Goal: Book appointment/travel/reservation

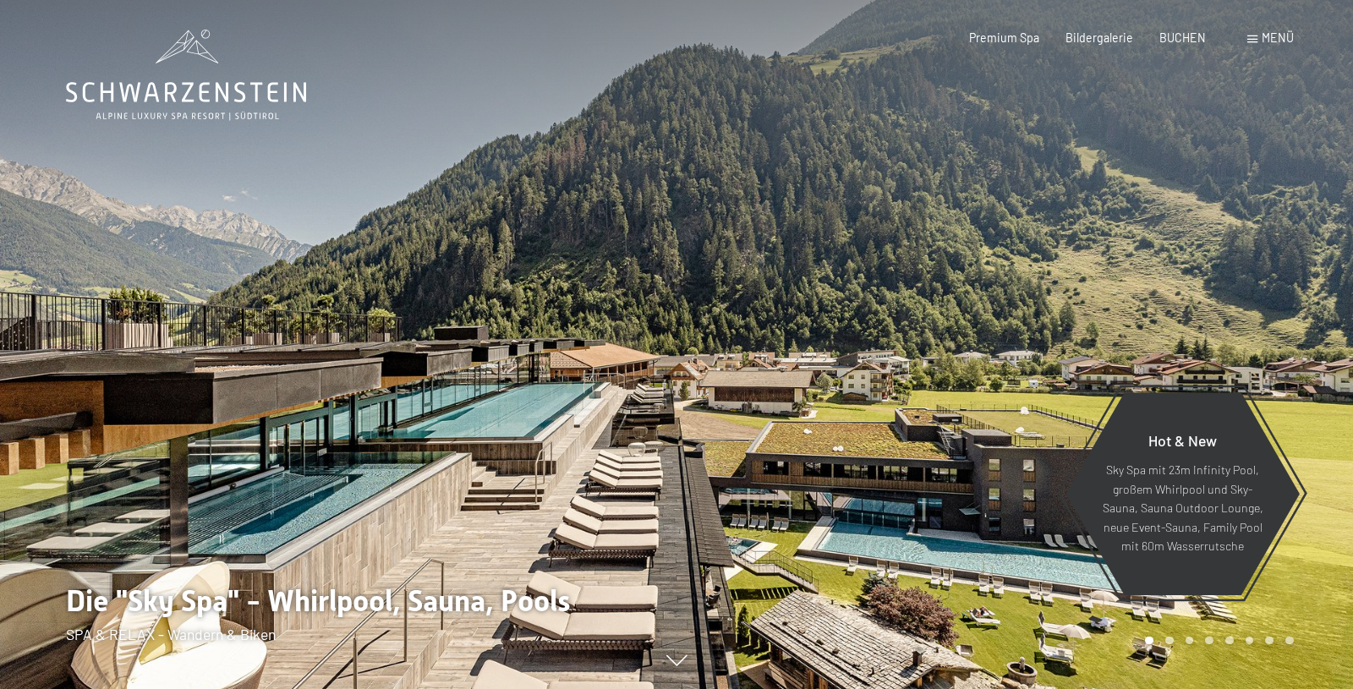
click at [1287, 37] on span "Menü" at bounding box center [1278, 37] width 32 height 14
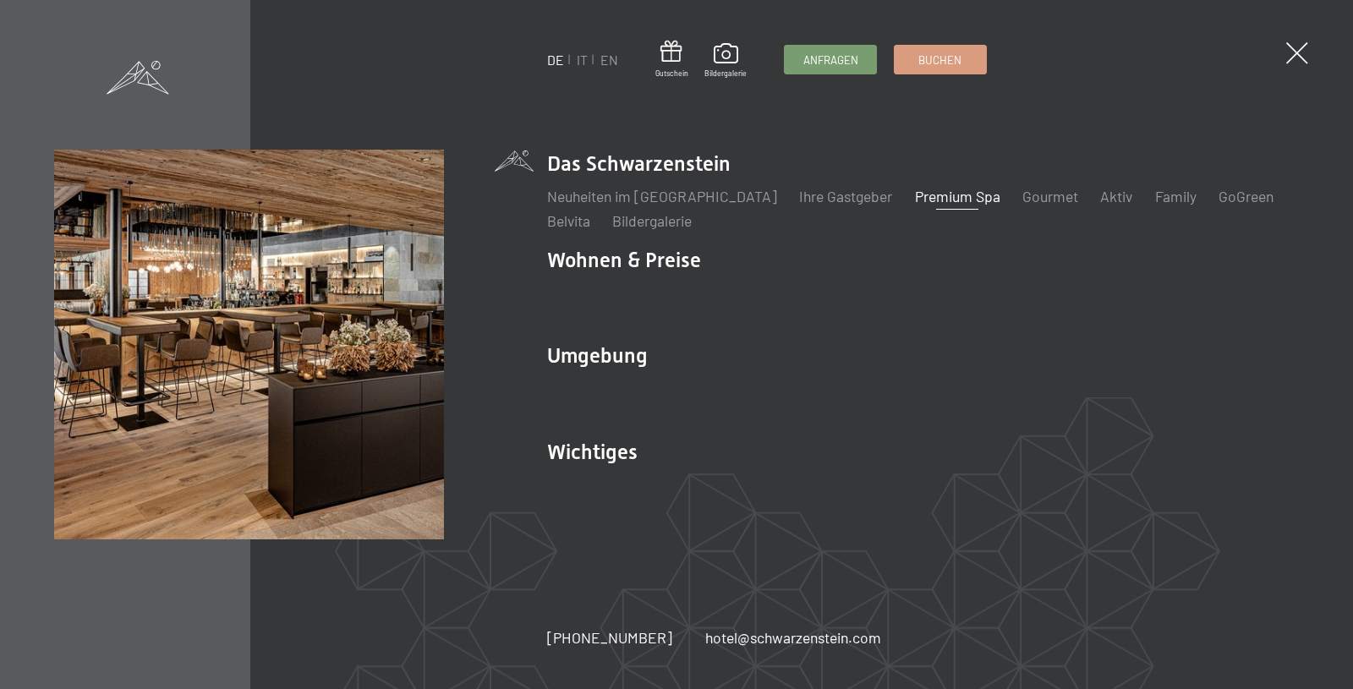
click at [915, 196] on link "Premium Spa" at bounding box center [957, 196] width 85 height 19
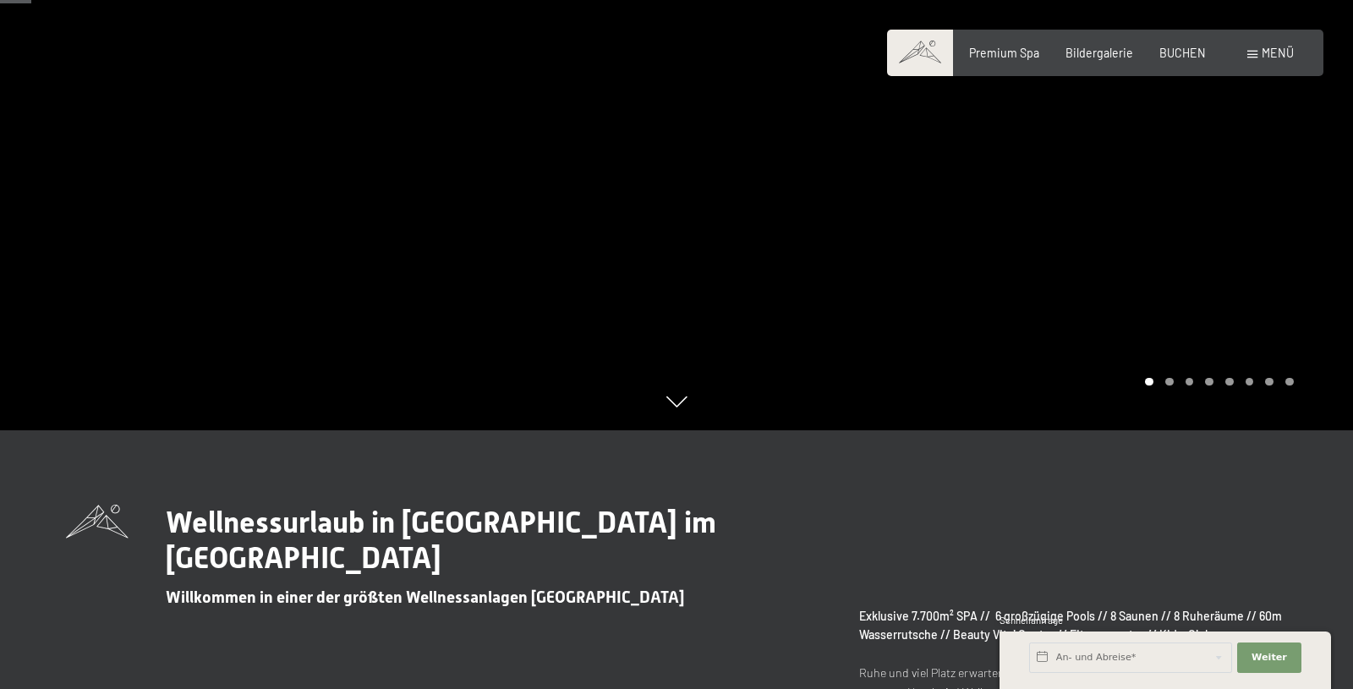
scroll to position [86, 0]
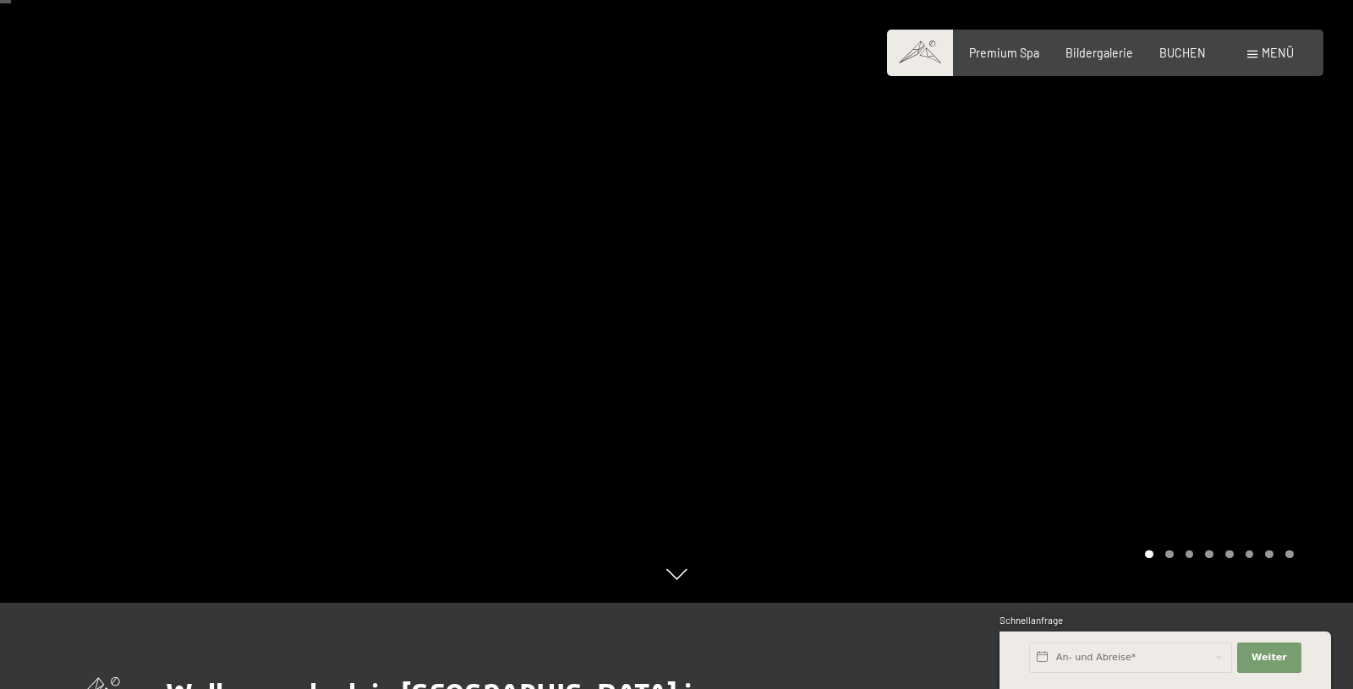
click at [1171, 556] on div "Carousel Page 2" at bounding box center [1169, 554] width 8 height 8
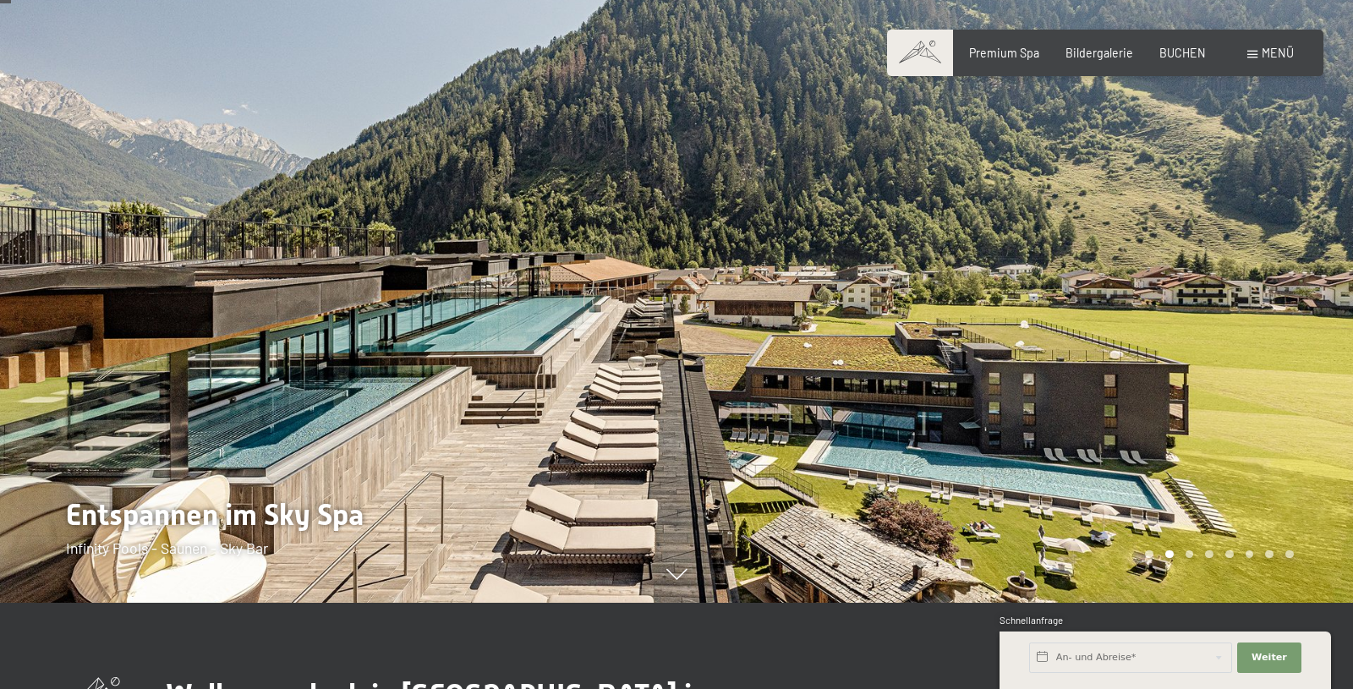
click at [1190, 552] on div "Carousel Page 3" at bounding box center [1189, 554] width 8 height 8
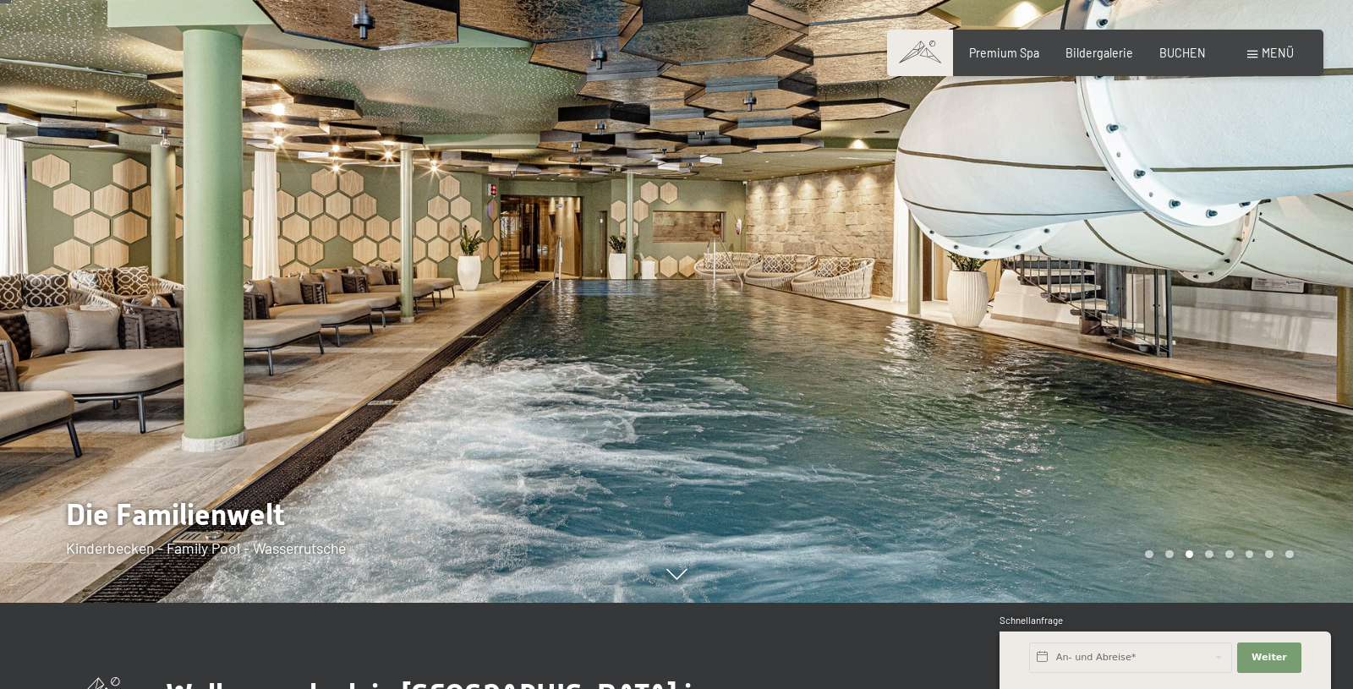
click at [1207, 553] on div "Carousel Page 4" at bounding box center [1209, 554] width 8 height 8
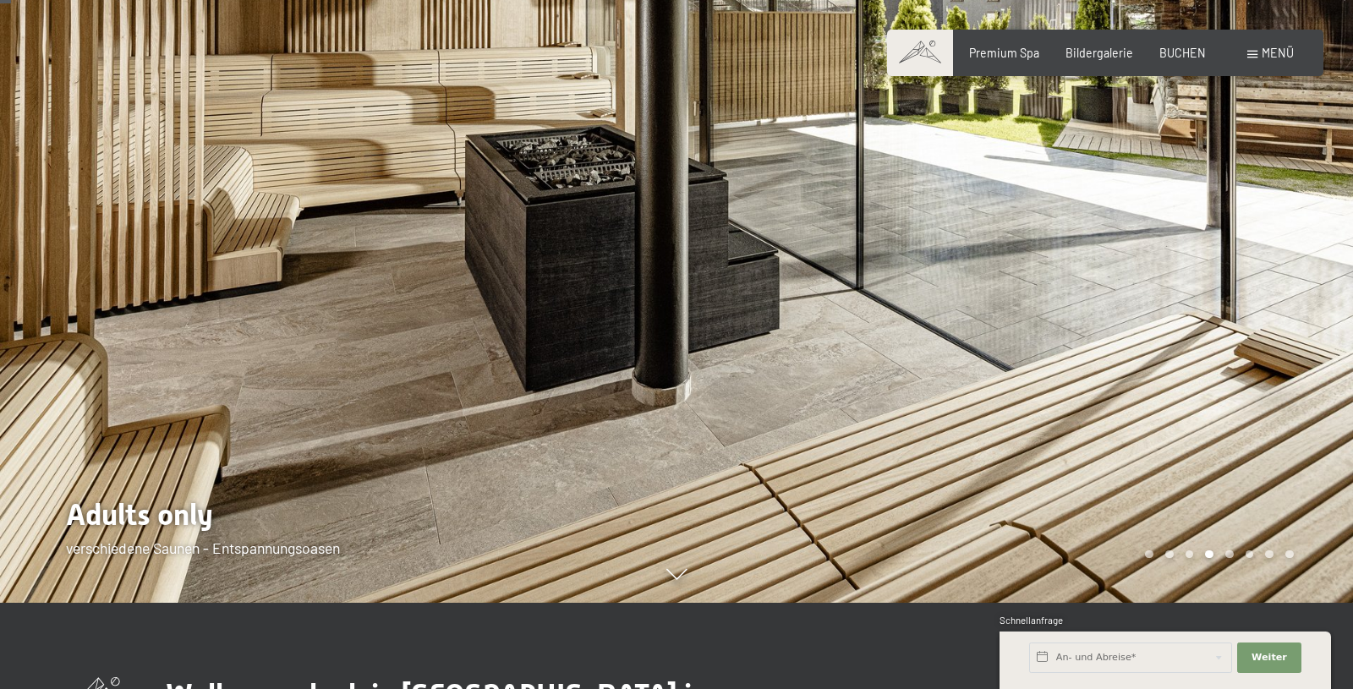
click at [1231, 556] on div "Carousel Page 5" at bounding box center [1229, 554] width 8 height 8
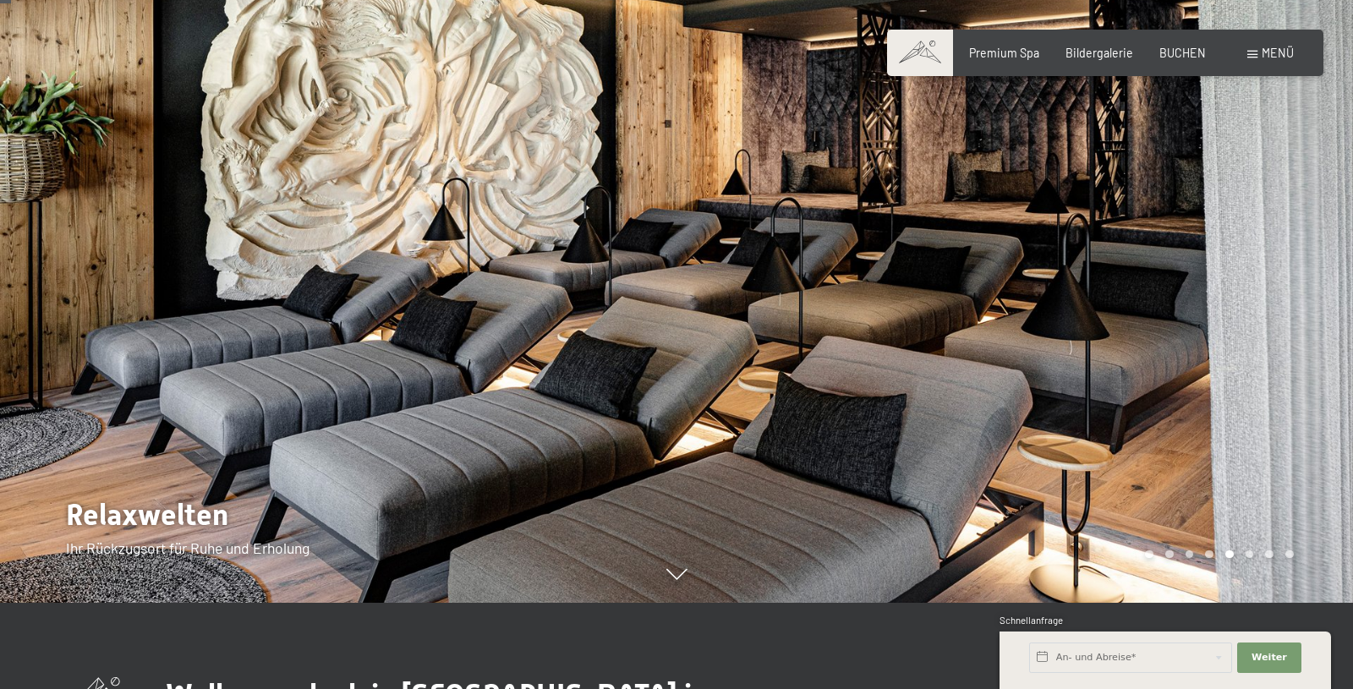
click at [1249, 550] on div at bounding box center [1014, 258] width 676 height 689
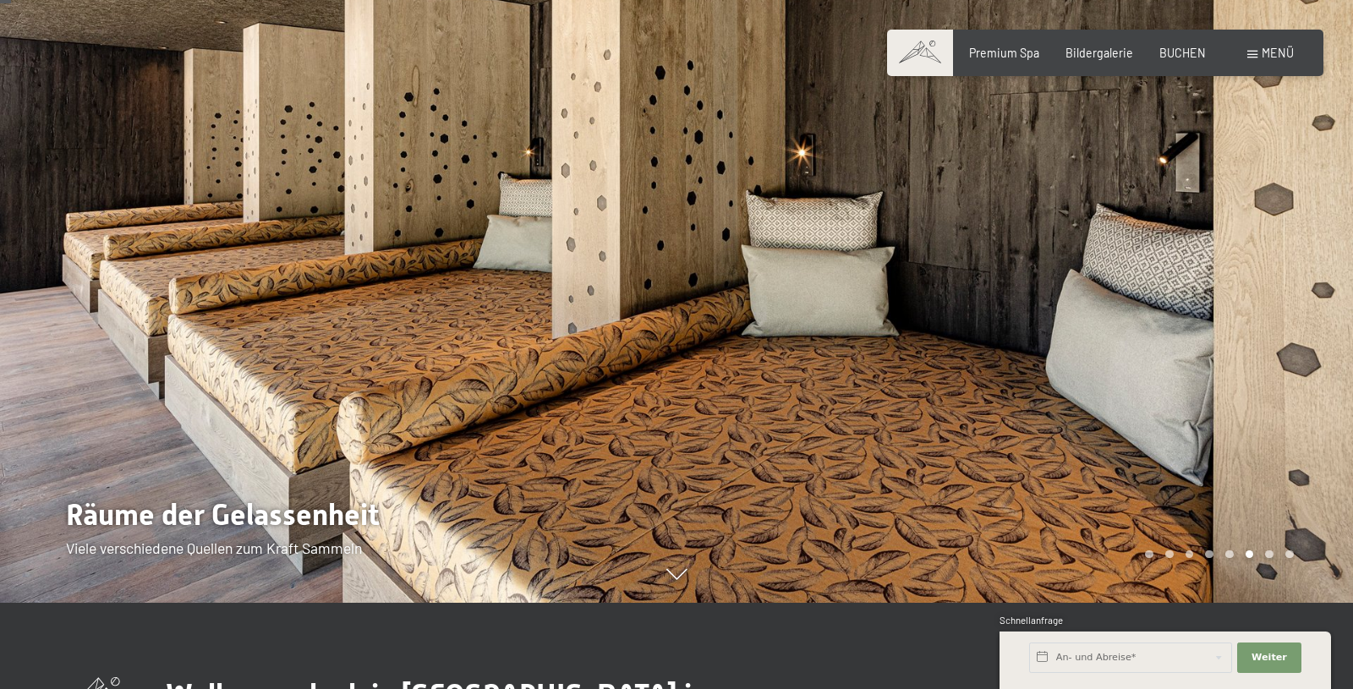
click at [1272, 553] on div "Carousel Page 7" at bounding box center [1269, 554] width 8 height 8
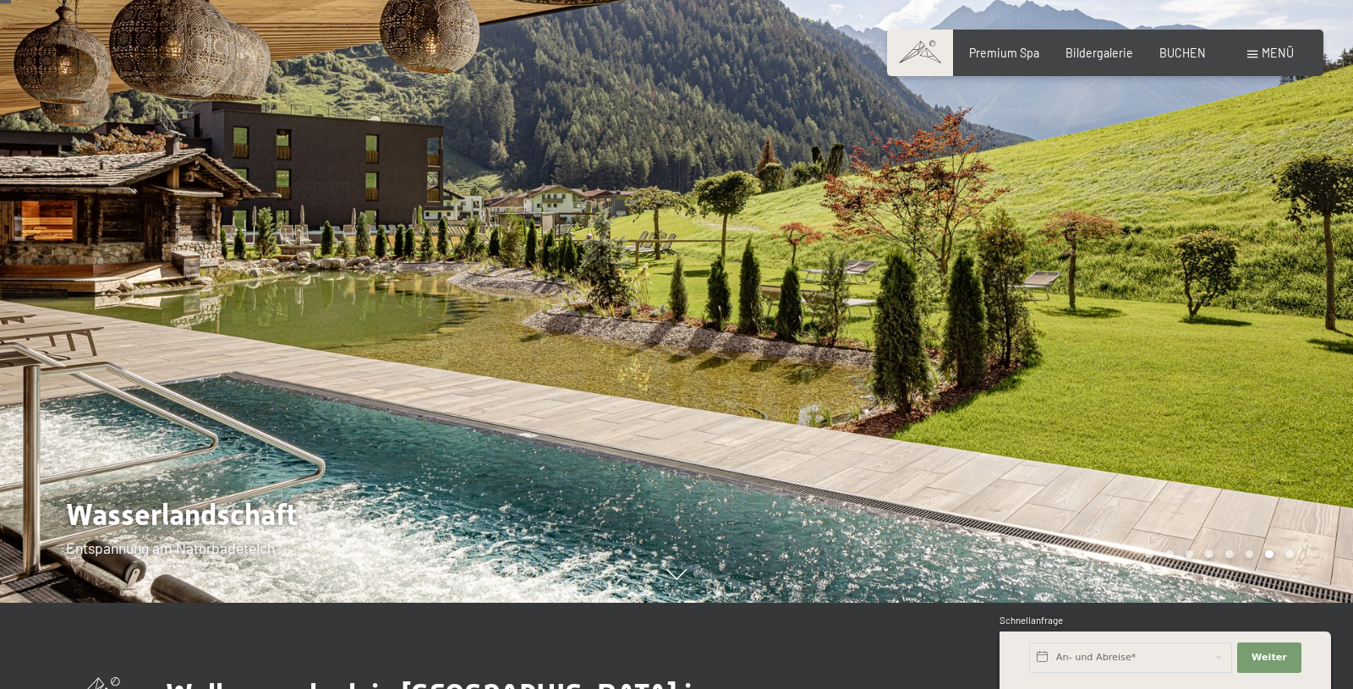
click at [1289, 556] on div "Carousel Page 8" at bounding box center [1289, 554] width 8 height 8
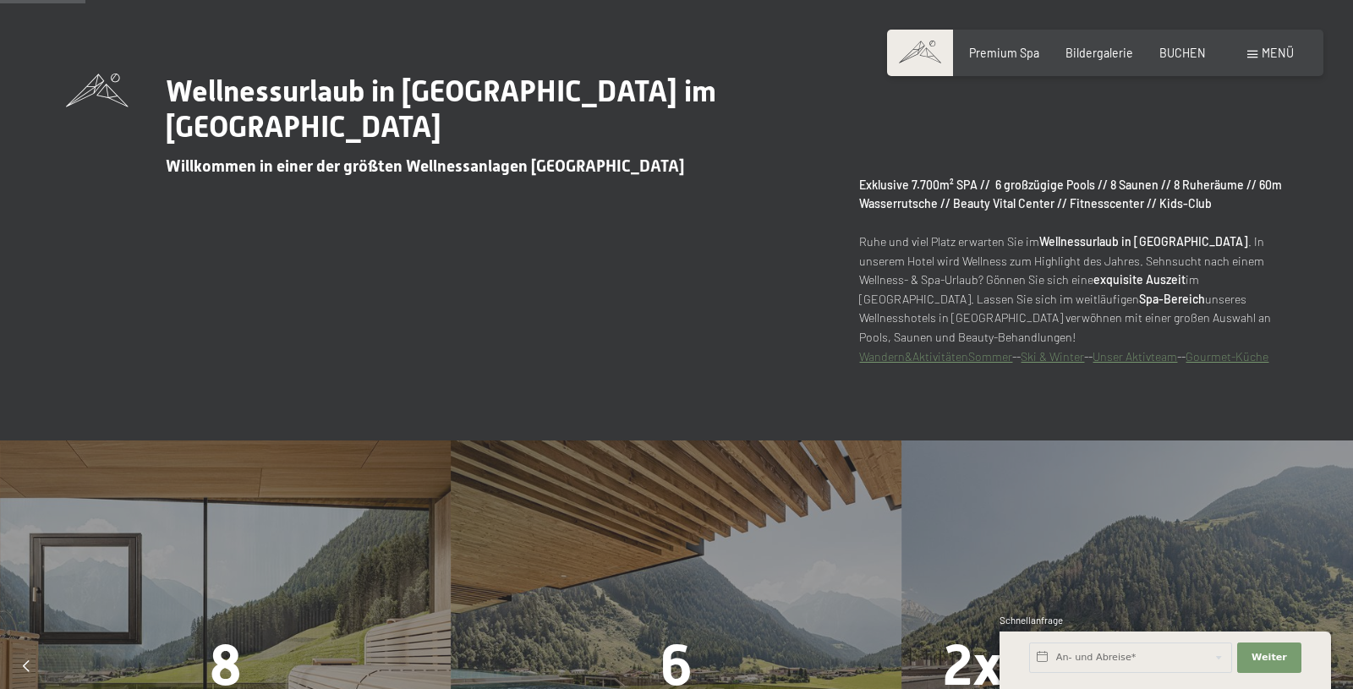
scroll to position [949, 0]
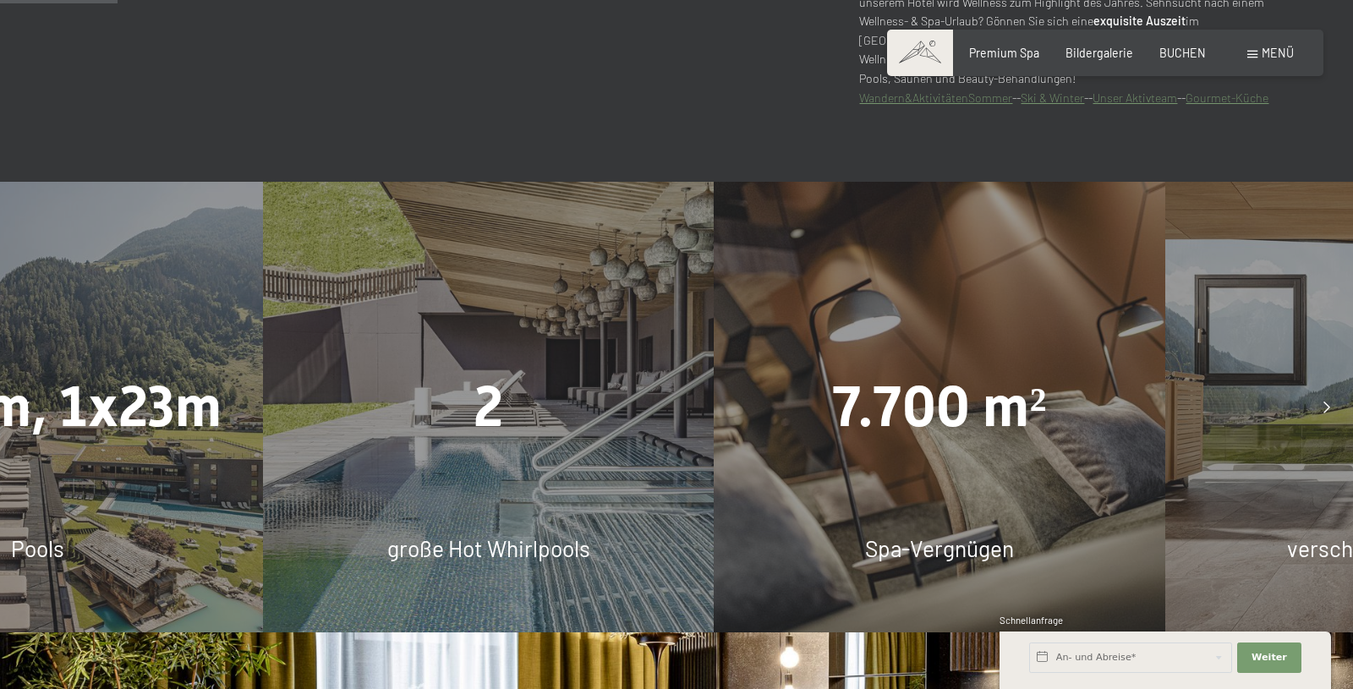
drag, startPoint x: 326, startPoint y: 440, endPoint x: 882, endPoint y: 430, distance: 555.6
click at [714, 430] on div "2" at bounding box center [488, 407] width 451 height 79
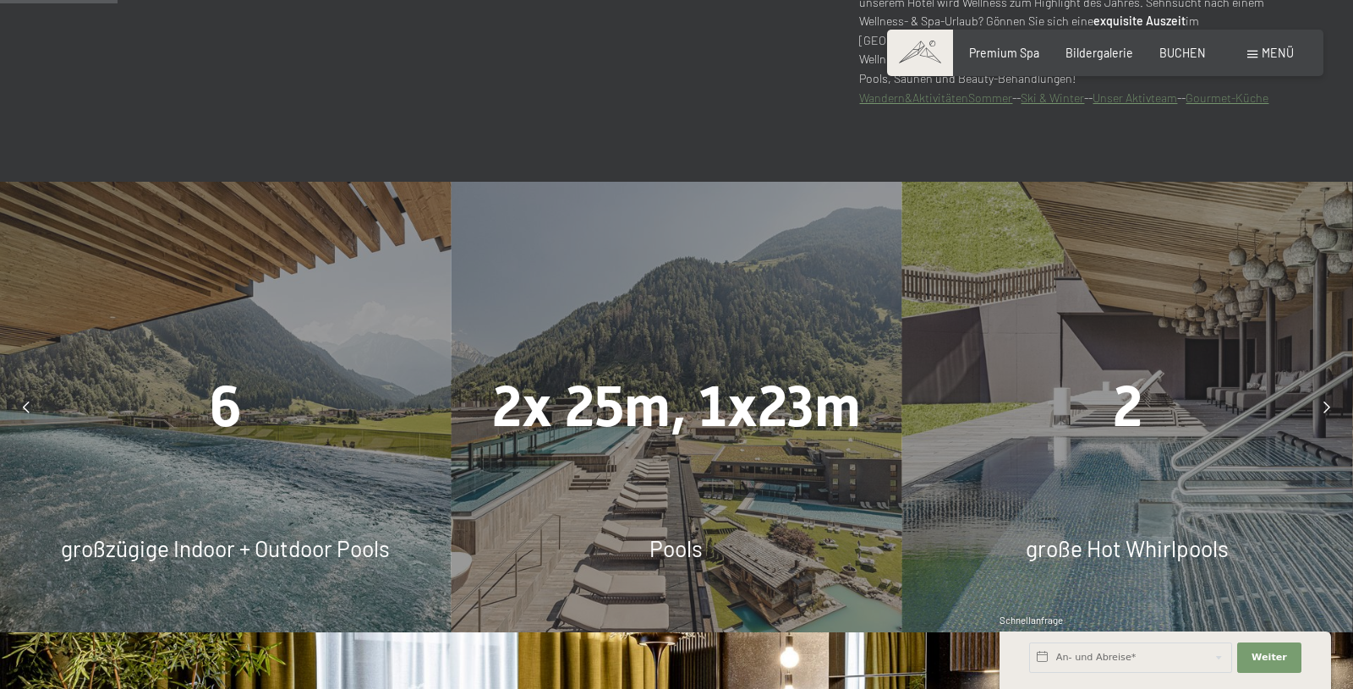
click at [745, 428] on span "2x 25m, 1x23m" at bounding box center [676, 407] width 369 height 66
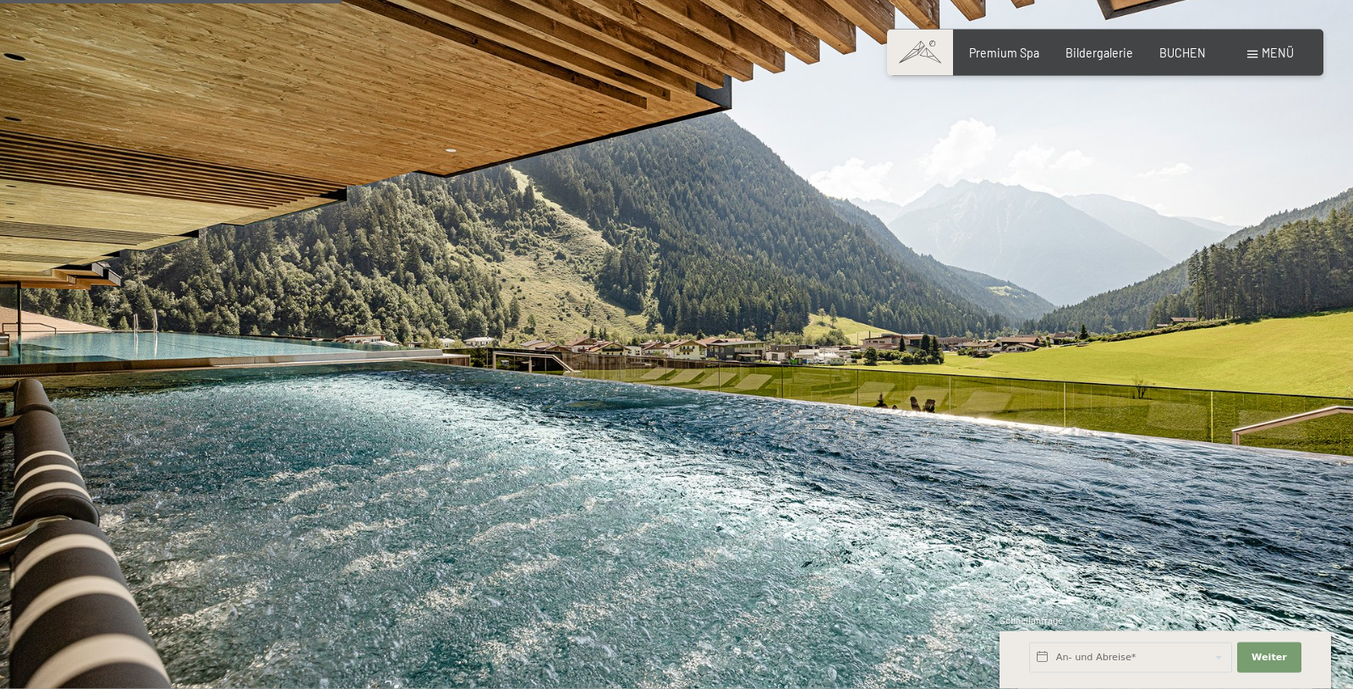
scroll to position [3019, 0]
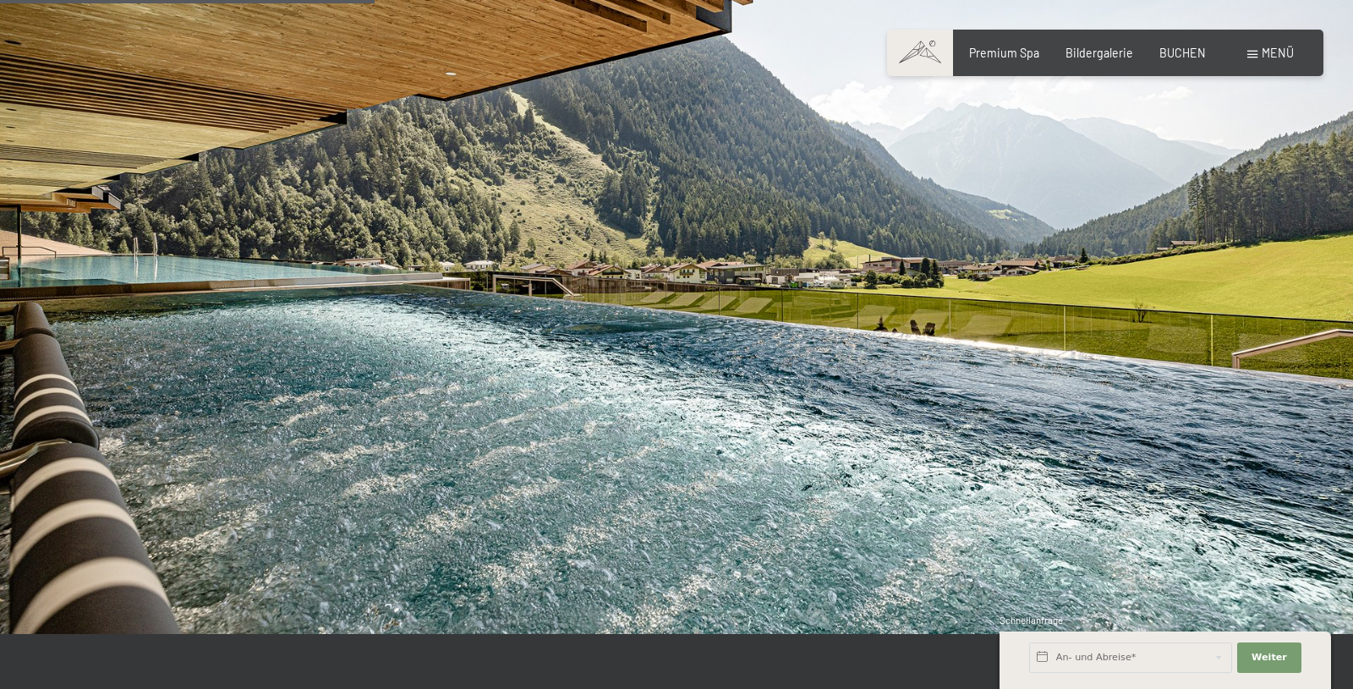
click at [978, 408] on img at bounding box center [676, 253] width 1353 height 761
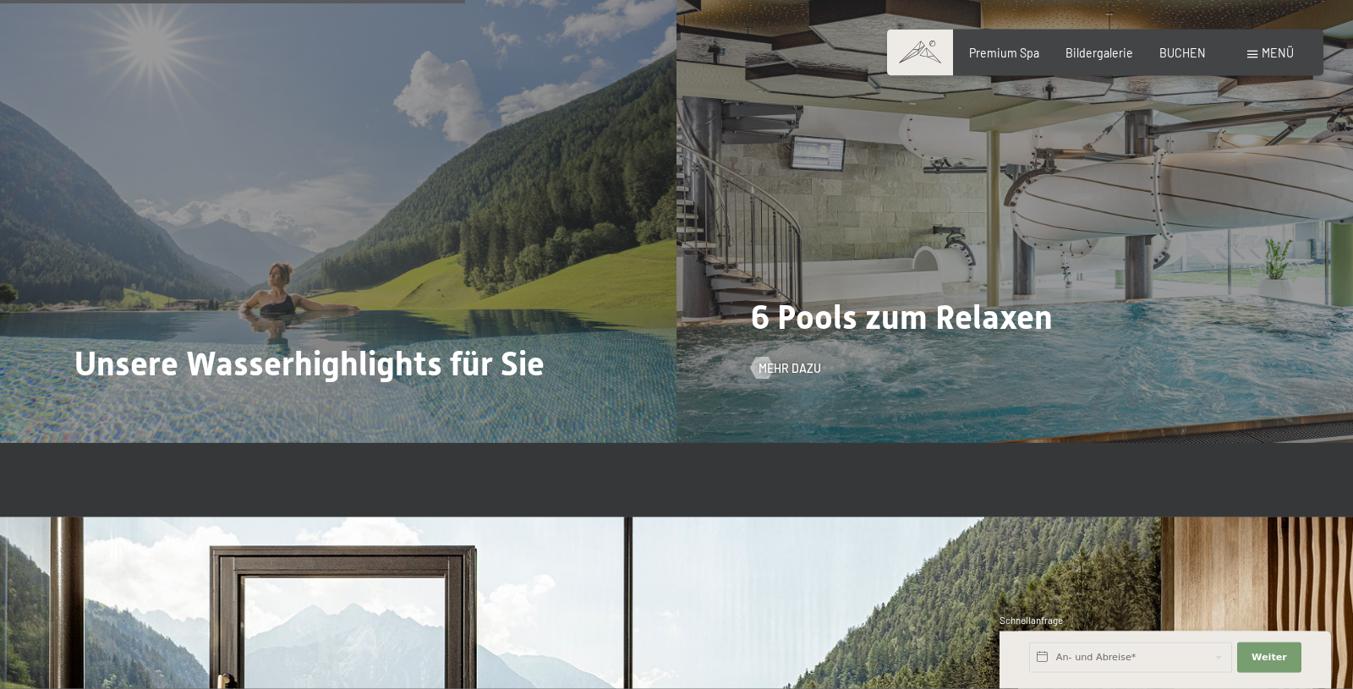
scroll to position [3709, 0]
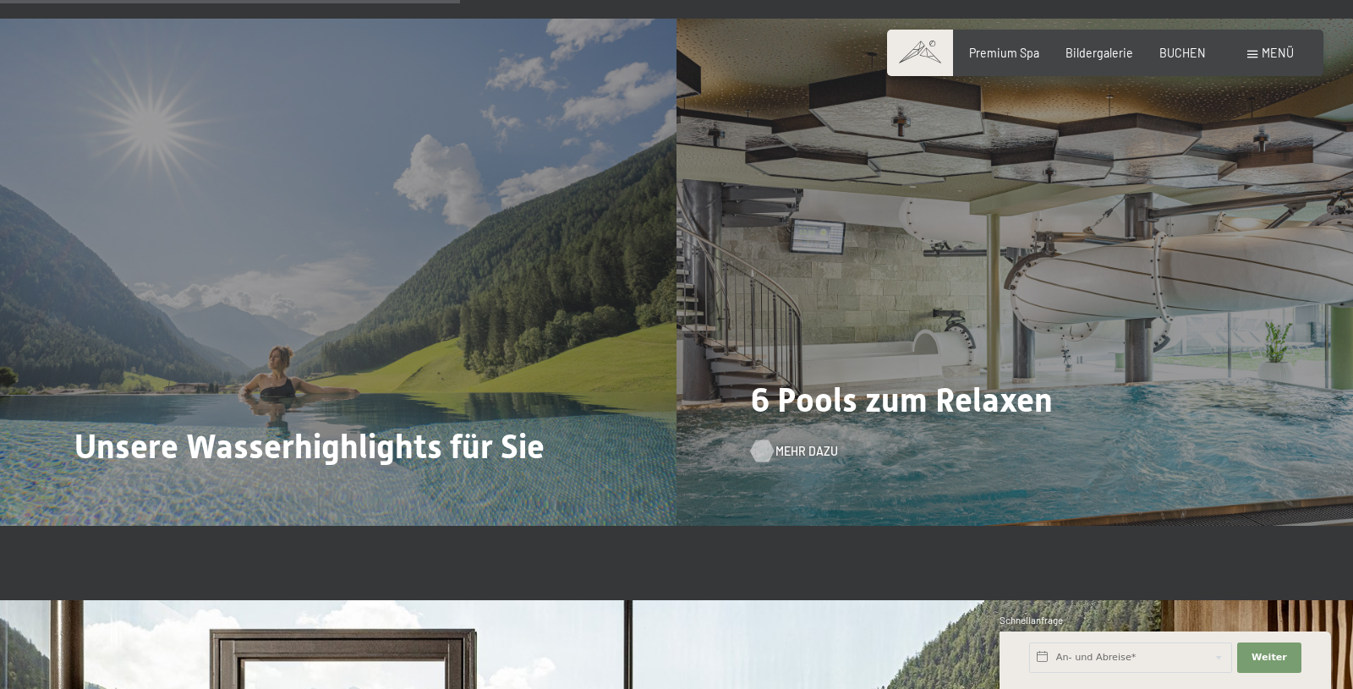
click at [785, 446] on span "Mehr dazu" at bounding box center [806, 451] width 63 height 17
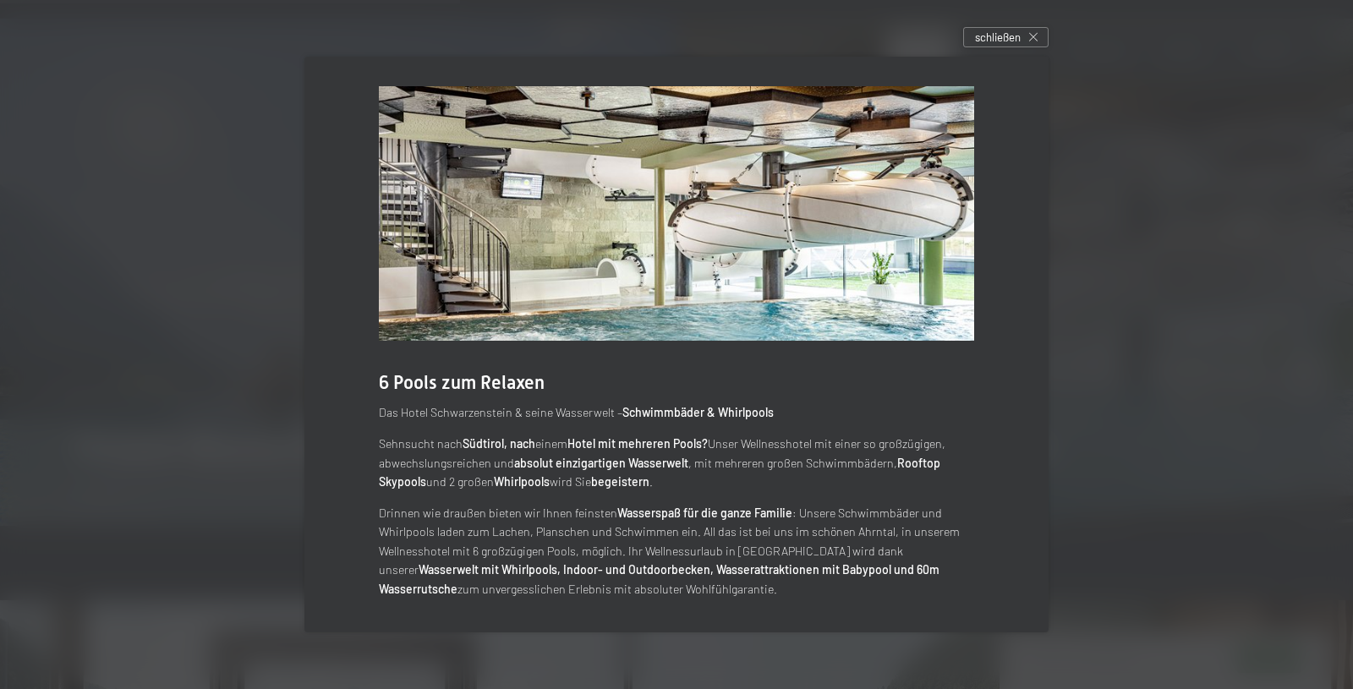
scroll to position [0, 0]
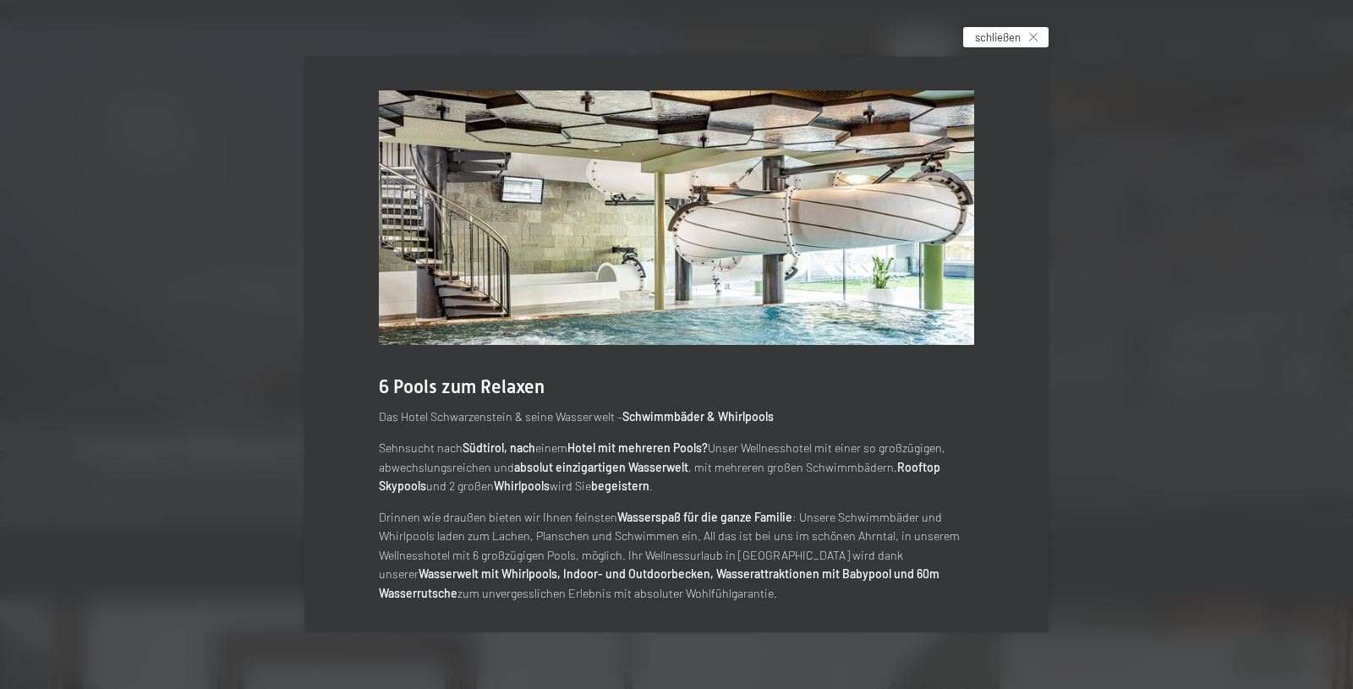
click at [1013, 39] on span "schließen" at bounding box center [998, 37] width 46 height 15
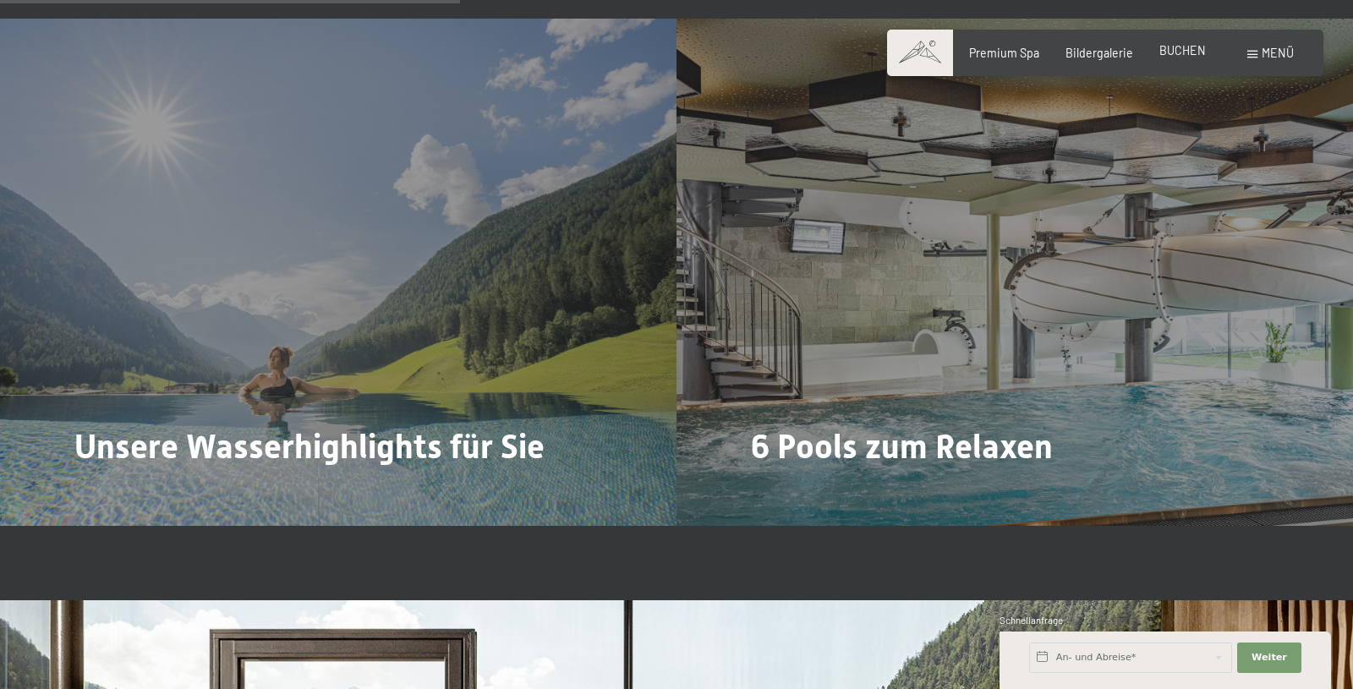
click at [1185, 47] on span "BUCHEN" at bounding box center [1182, 50] width 47 height 14
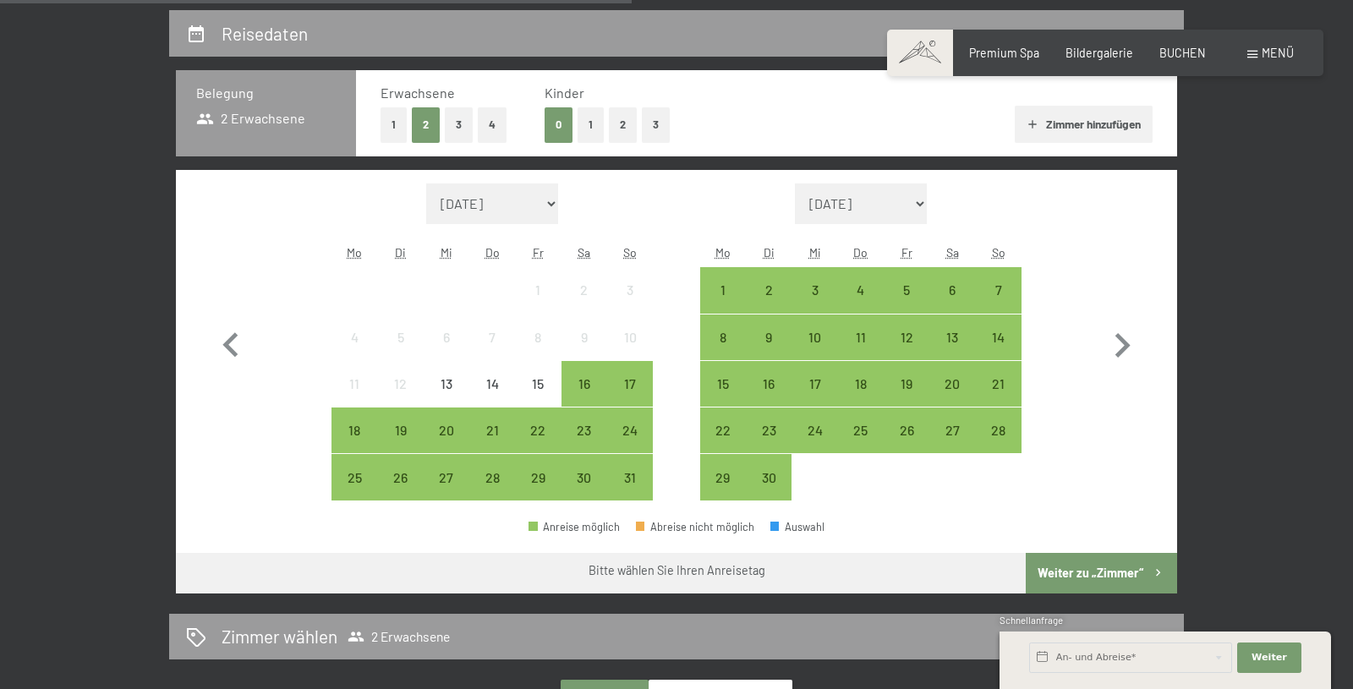
scroll to position [345, 0]
click at [959, 381] on div "20" at bounding box center [952, 398] width 42 height 42
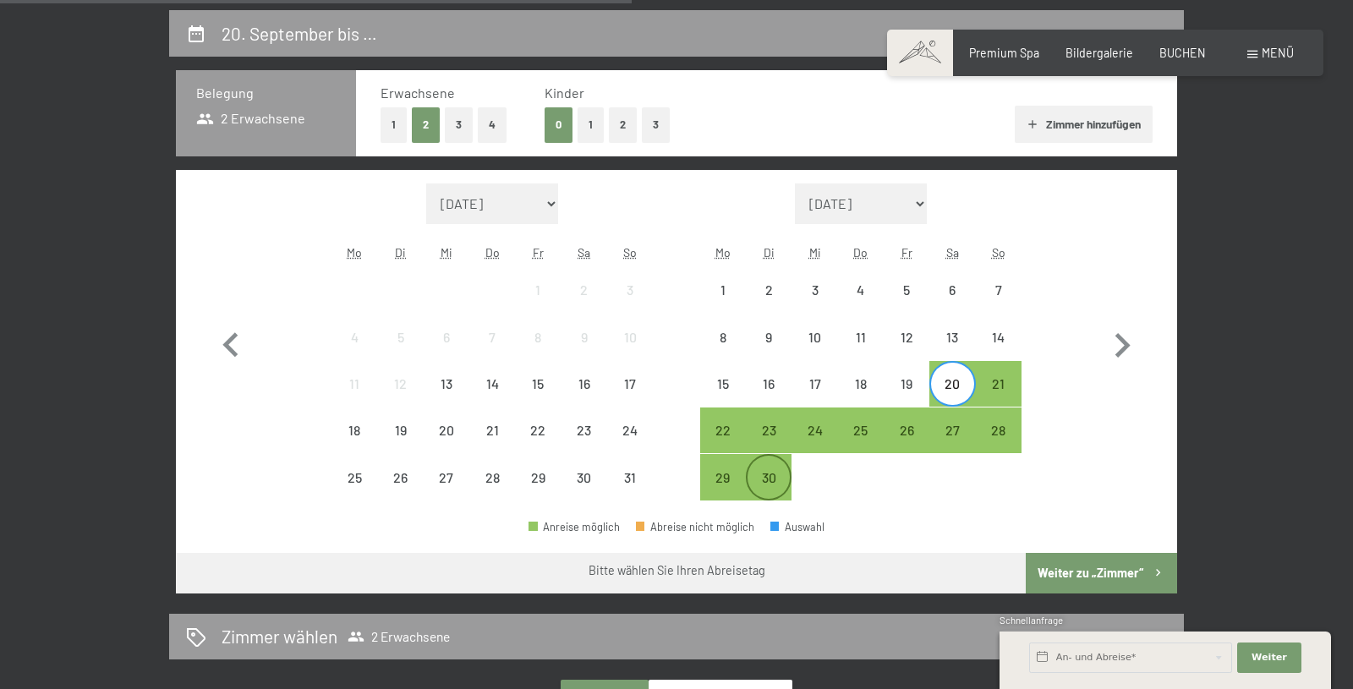
click at [768, 478] on div "30" at bounding box center [768, 492] width 42 height 42
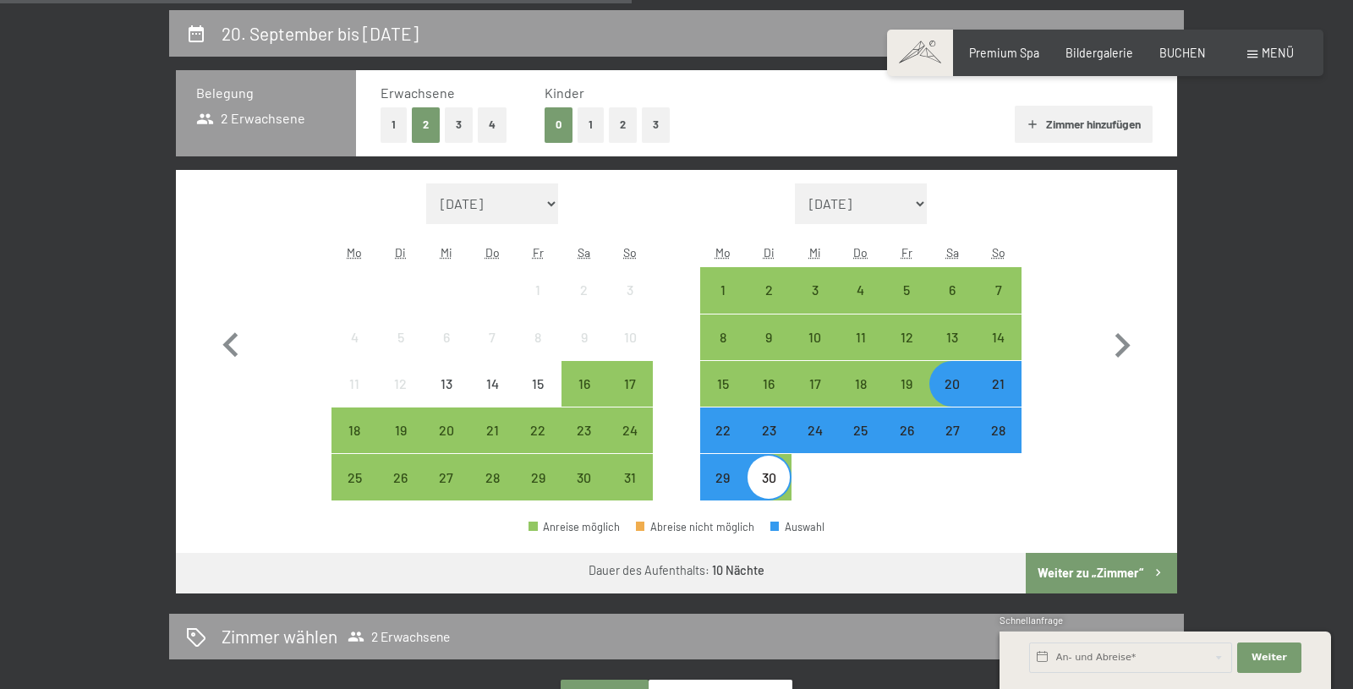
click at [1113, 575] on button "Weiter zu „Zimmer“" at bounding box center [1101, 573] width 151 height 41
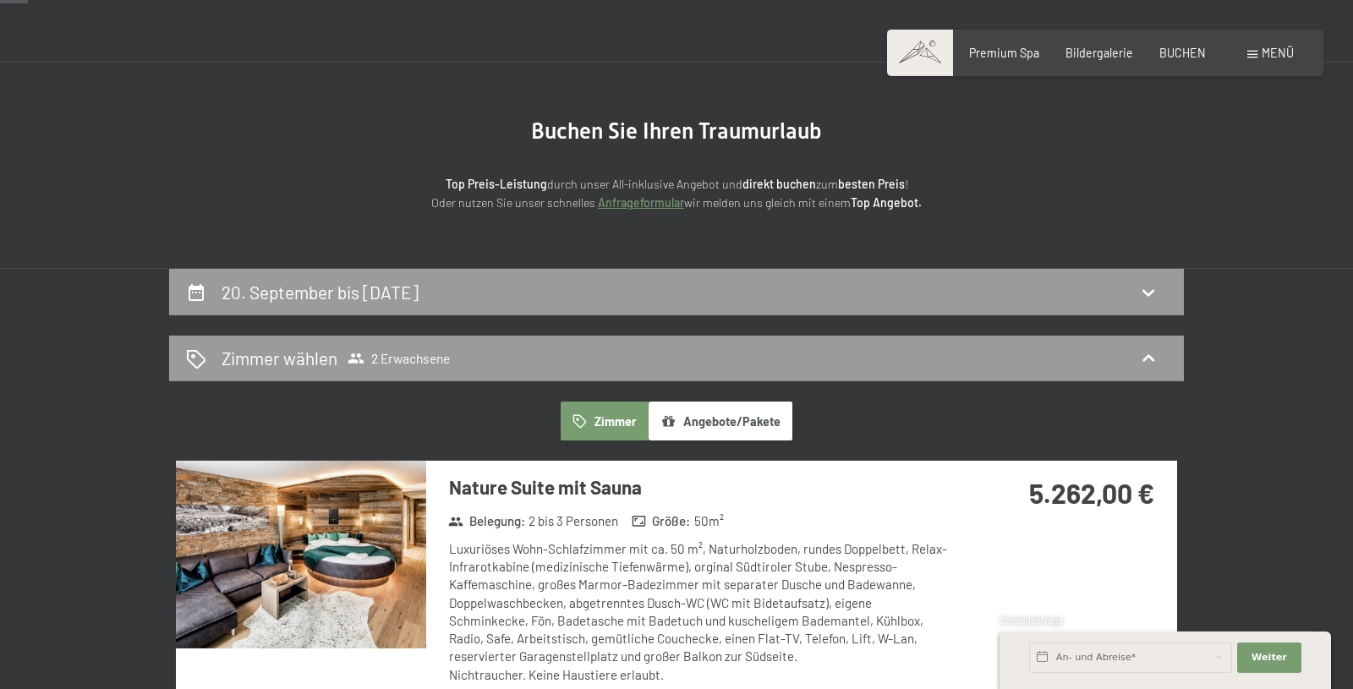
scroll to position [0, 0]
